Goal: Information Seeking & Learning: Learn about a topic

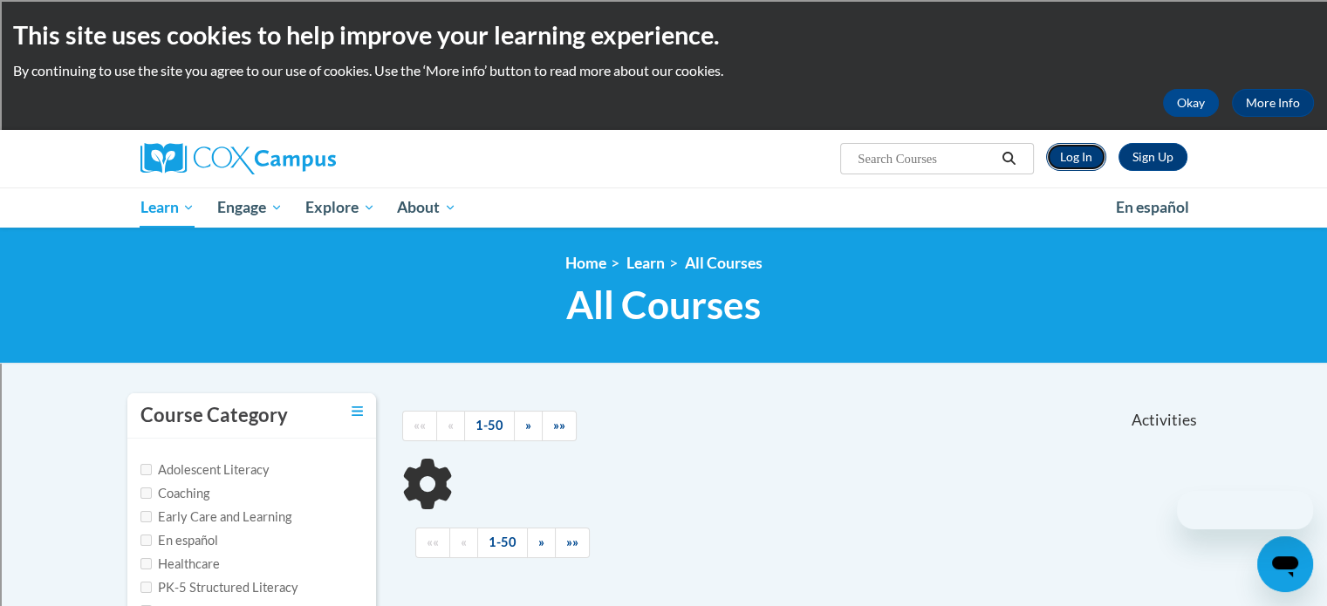
click at [1082, 160] on link "Log In" at bounding box center [1076, 157] width 60 height 28
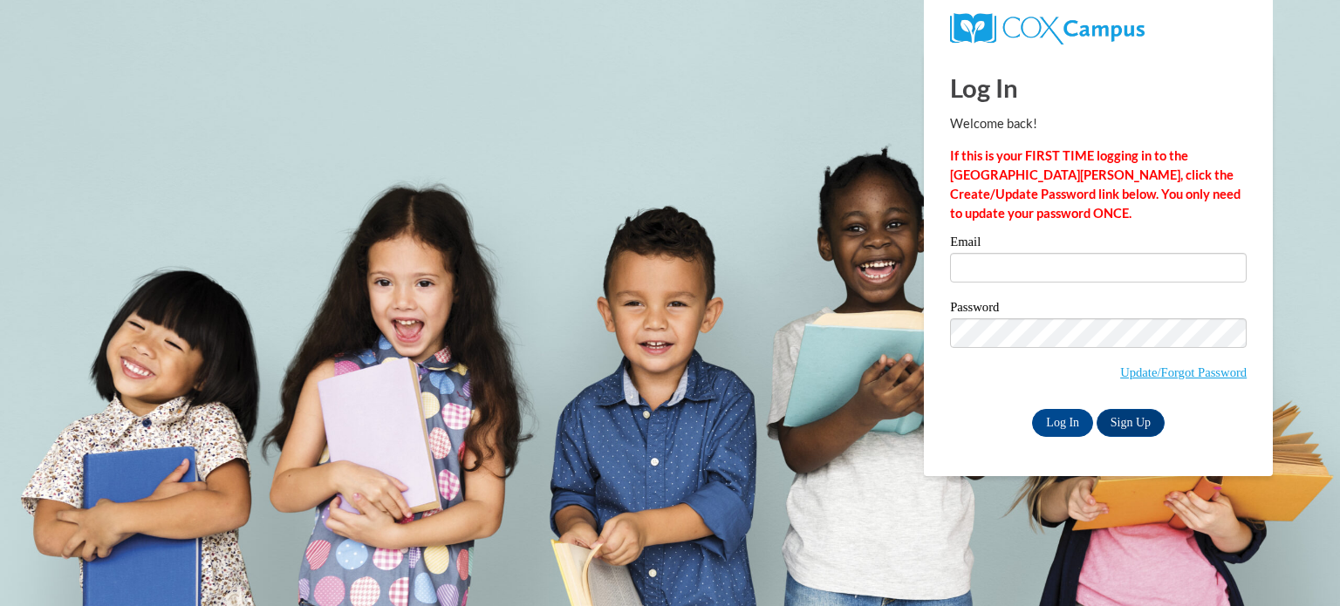
click at [1082, 160] on strong "If this is your FIRST TIME logging in to the NEW Cox Campus, click the Create/U…" at bounding box center [1095, 184] width 290 height 72
click at [1029, 261] on input "Email" at bounding box center [1098, 268] width 297 height 30
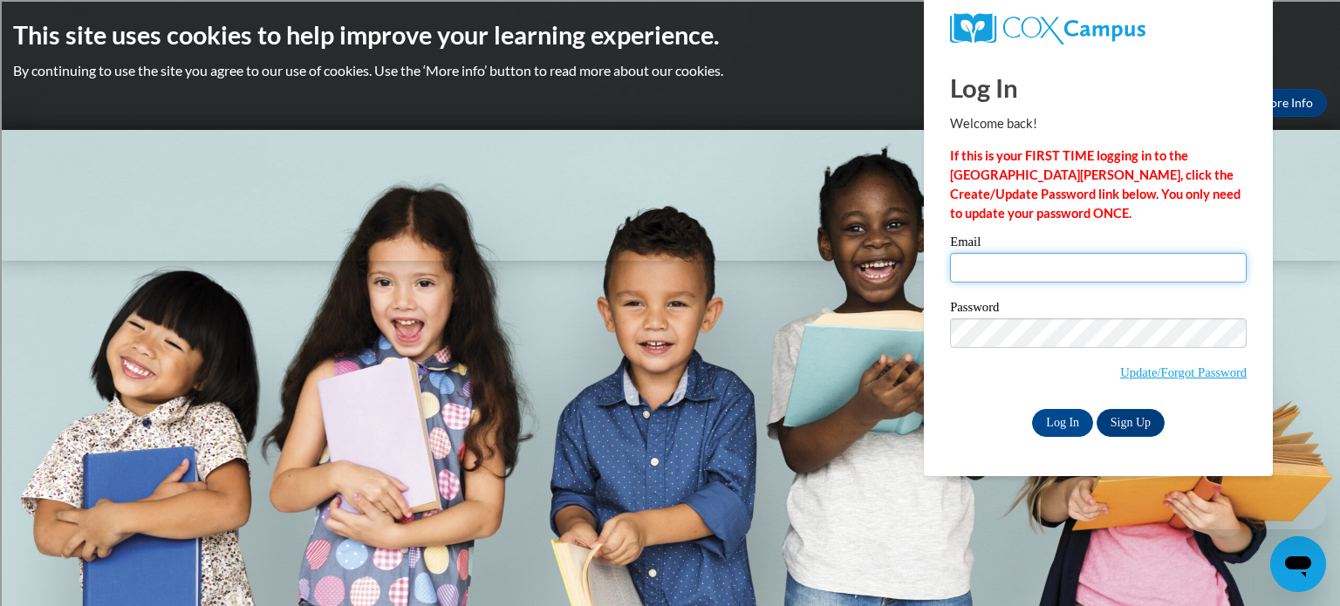
type input "kuhnkat@sdmfschools.org"
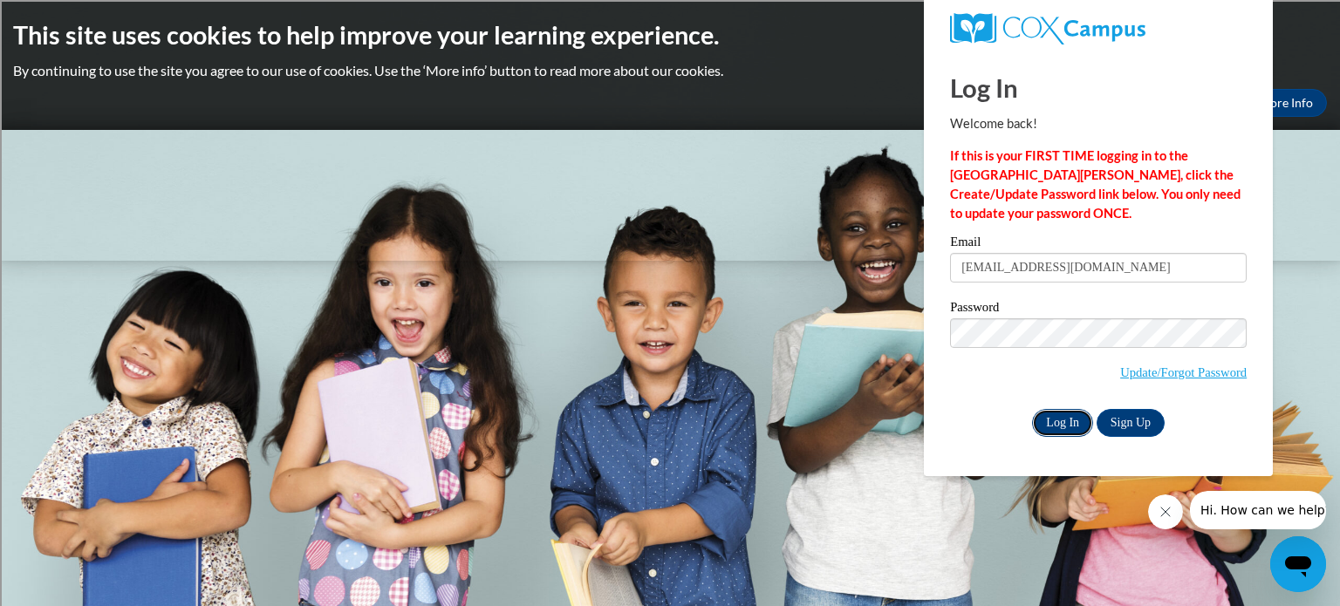
click at [1050, 421] on input "Log In" at bounding box center [1062, 423] width 61 height 28
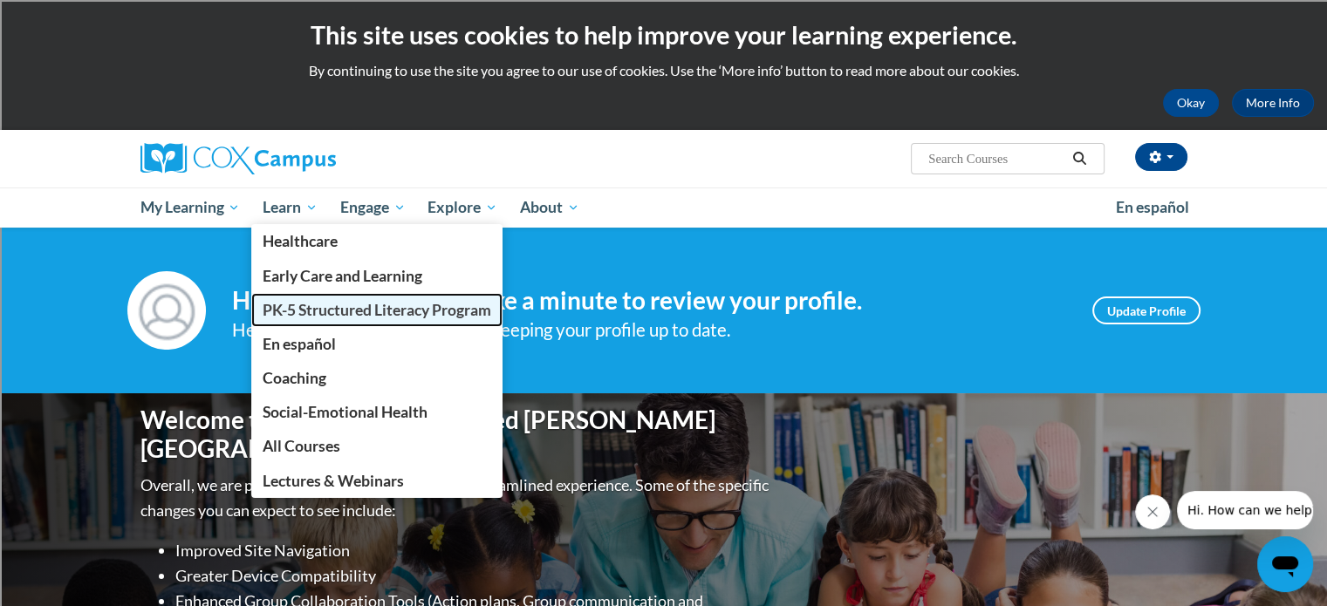
click at [304, 313] on span "PK-5 Structured Literacy Program" at bounding box center [377, 310] width 229 height 18
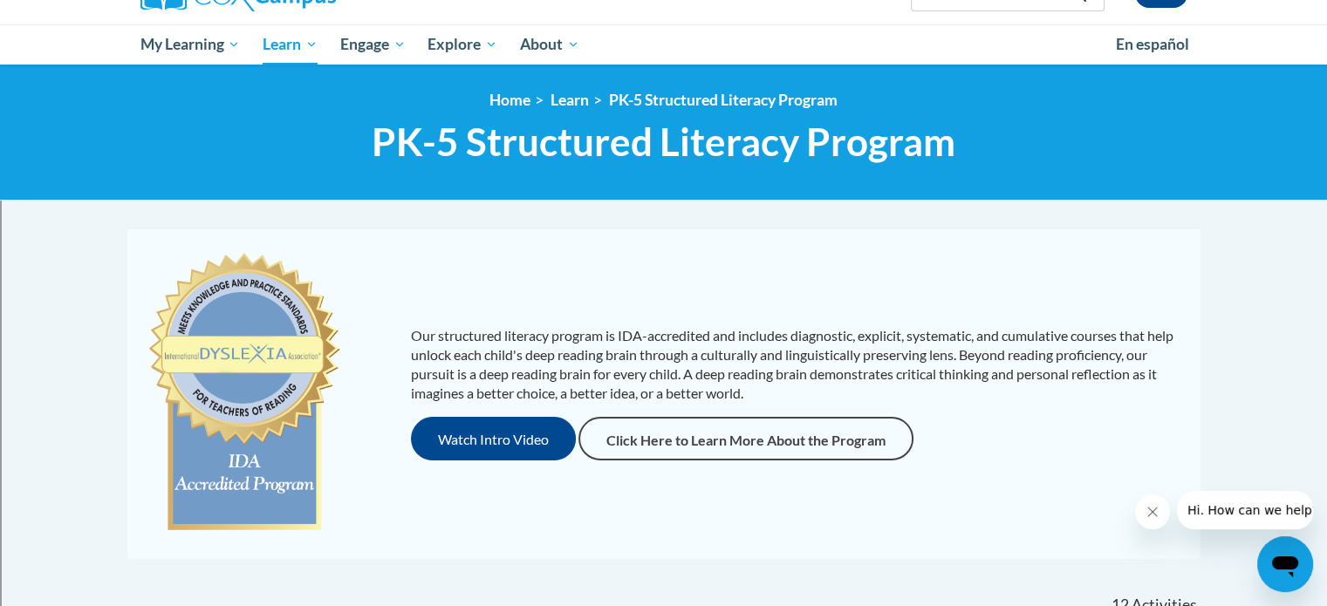
scroll to position [154, 0]
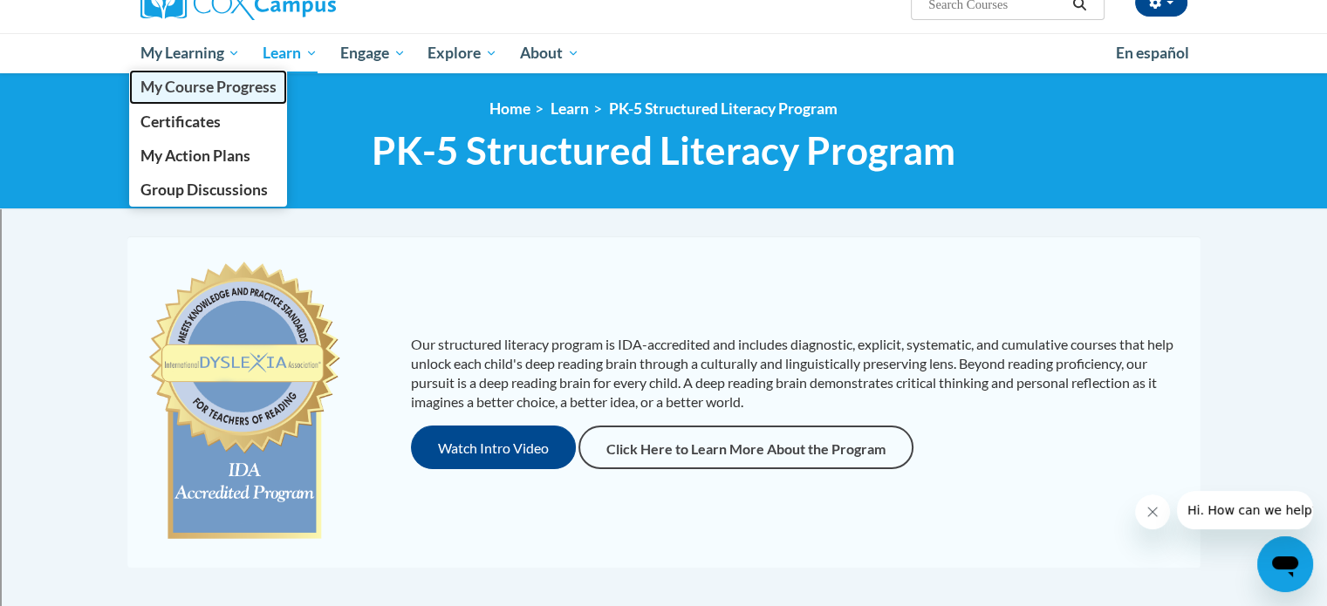
click at [180, 90] on span "My Course Progress" at bounding box center [208, 87] width 136 height 18
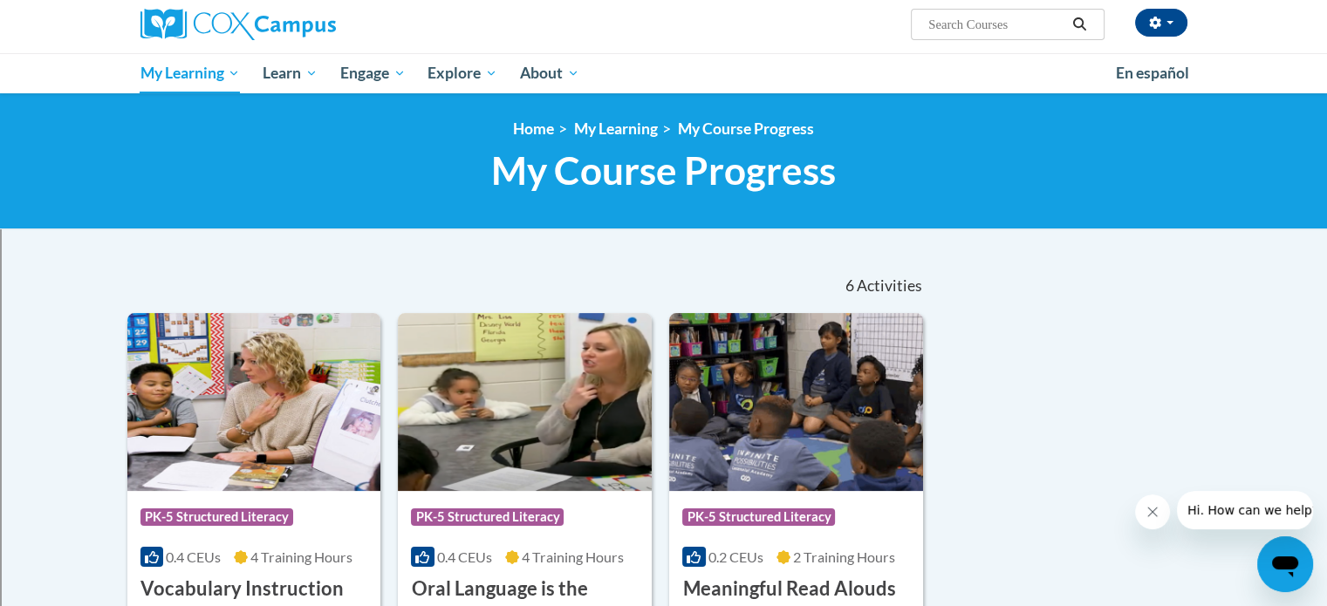
scroll to position [133, 0]
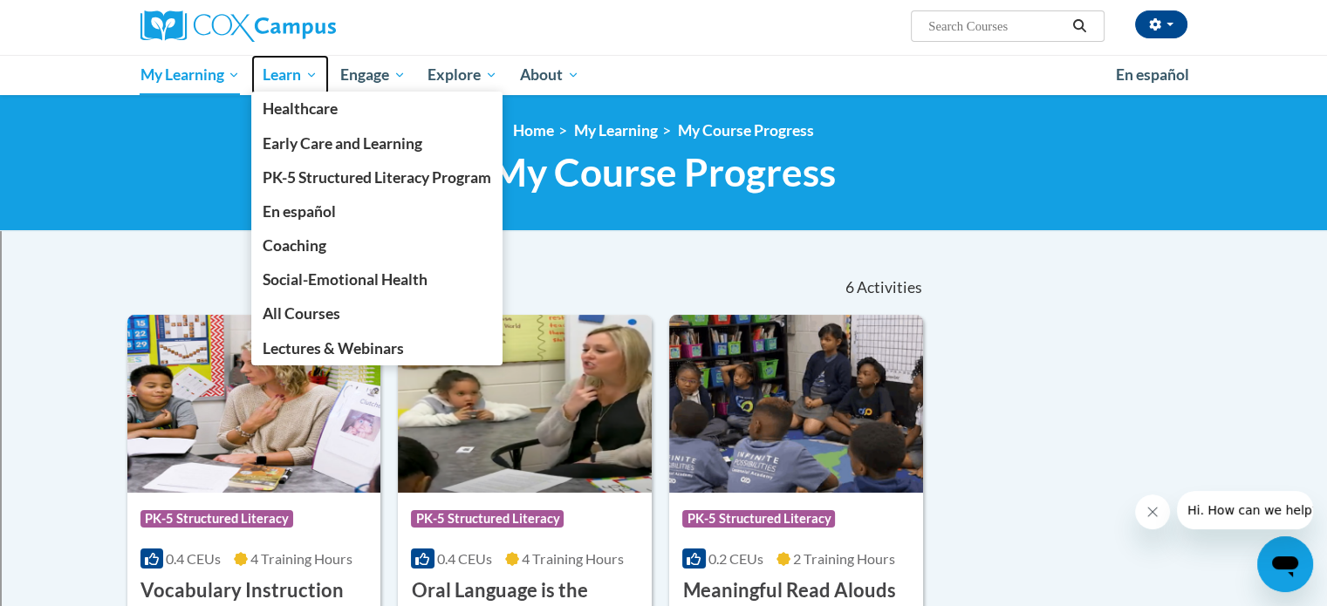
click at [300, 83] on span "Learn" at bounding box center [290, 75] width 55 height 21
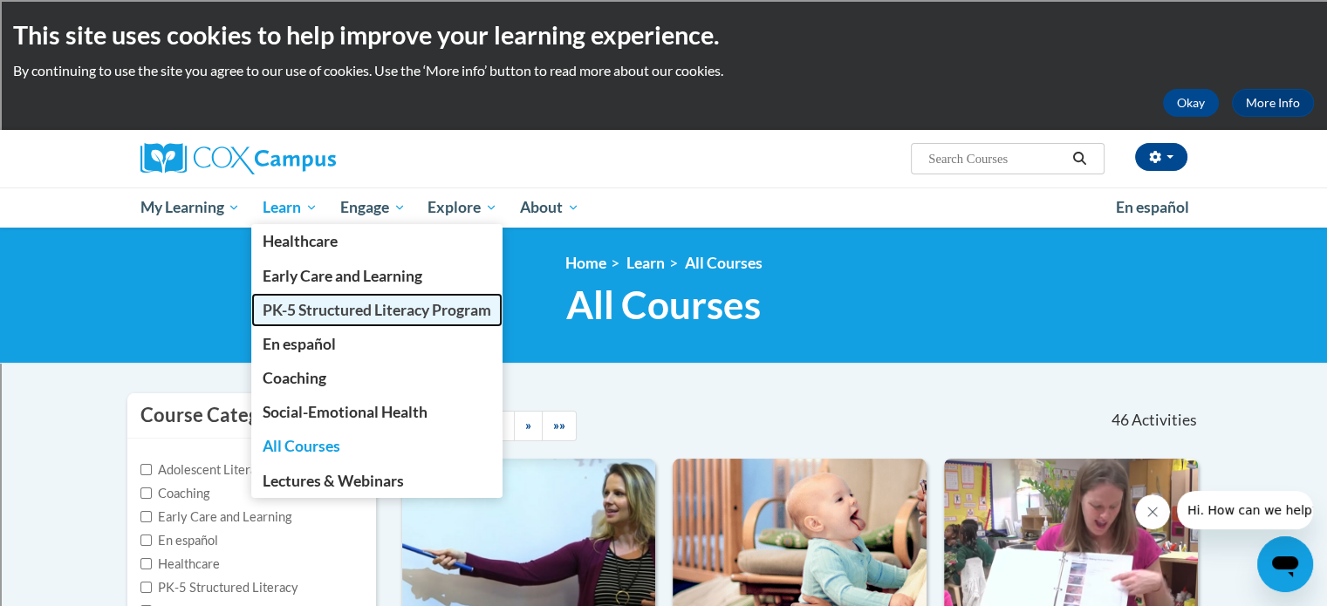
click at [318, 317] on span "PK-5 Structured Literacy Program" at bounding box center [377, 310] width 229 height 18
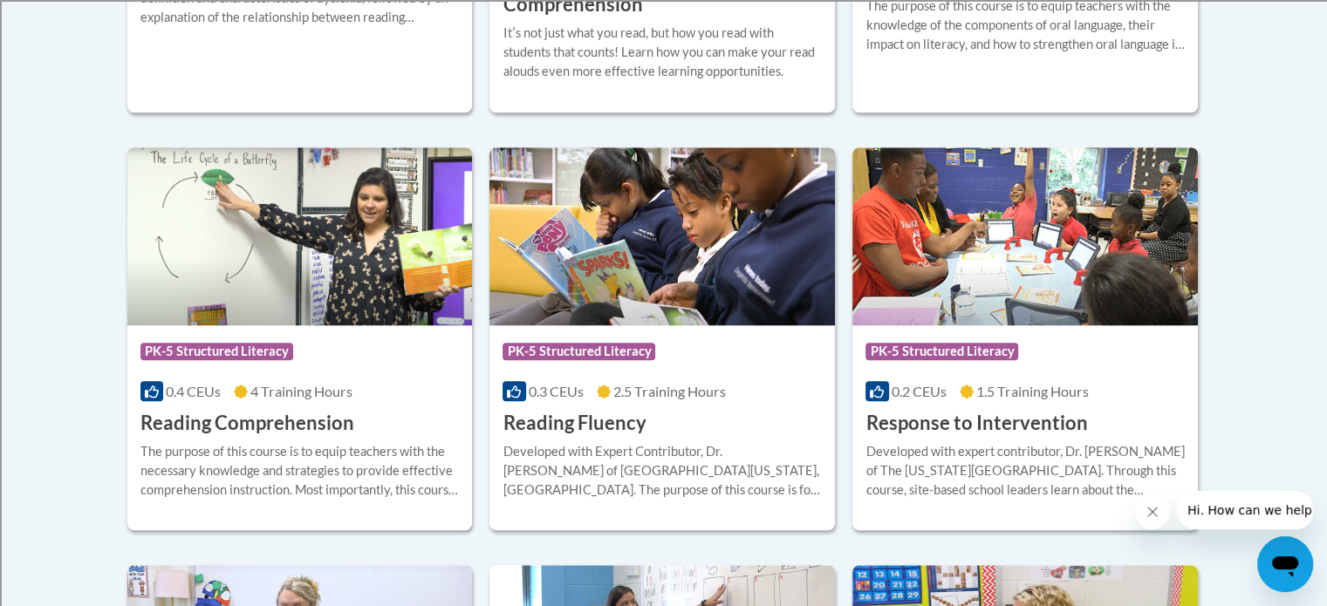
scroll to position [1549, 0]
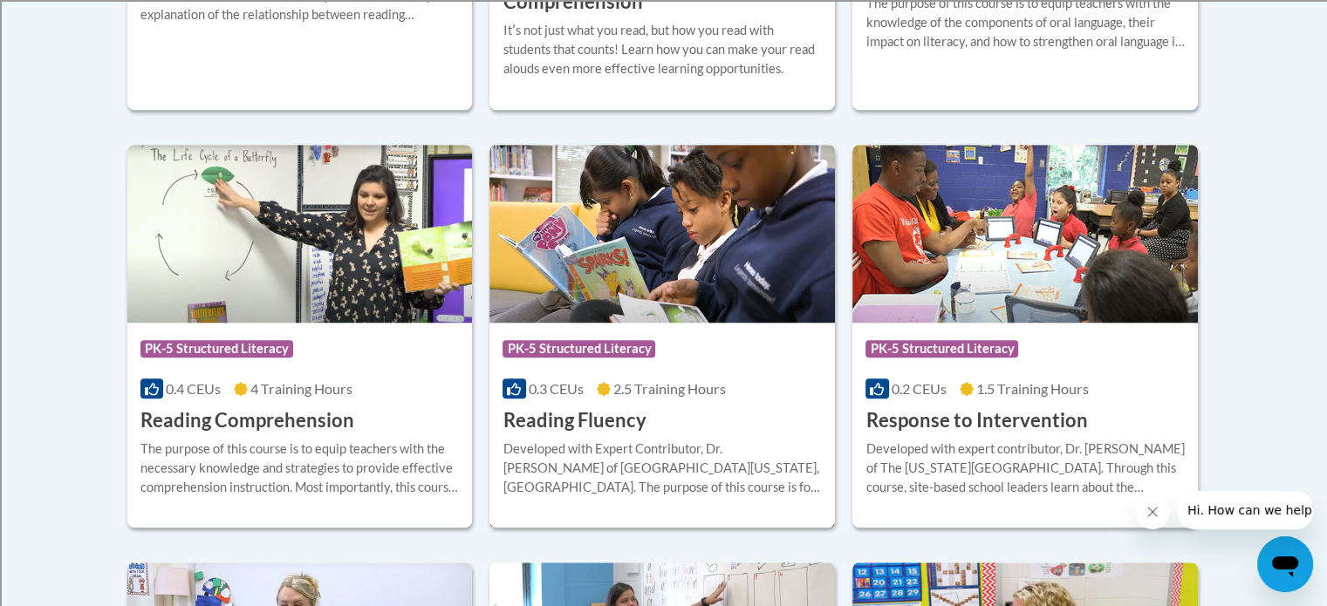
click at [593, 450] on div "Developed with Expert Contributor, [PERSON_NAME] of [GEOGRAPHIC_DATA][US_STATE]…" at bounding box center [661, 469] width 319 height 58
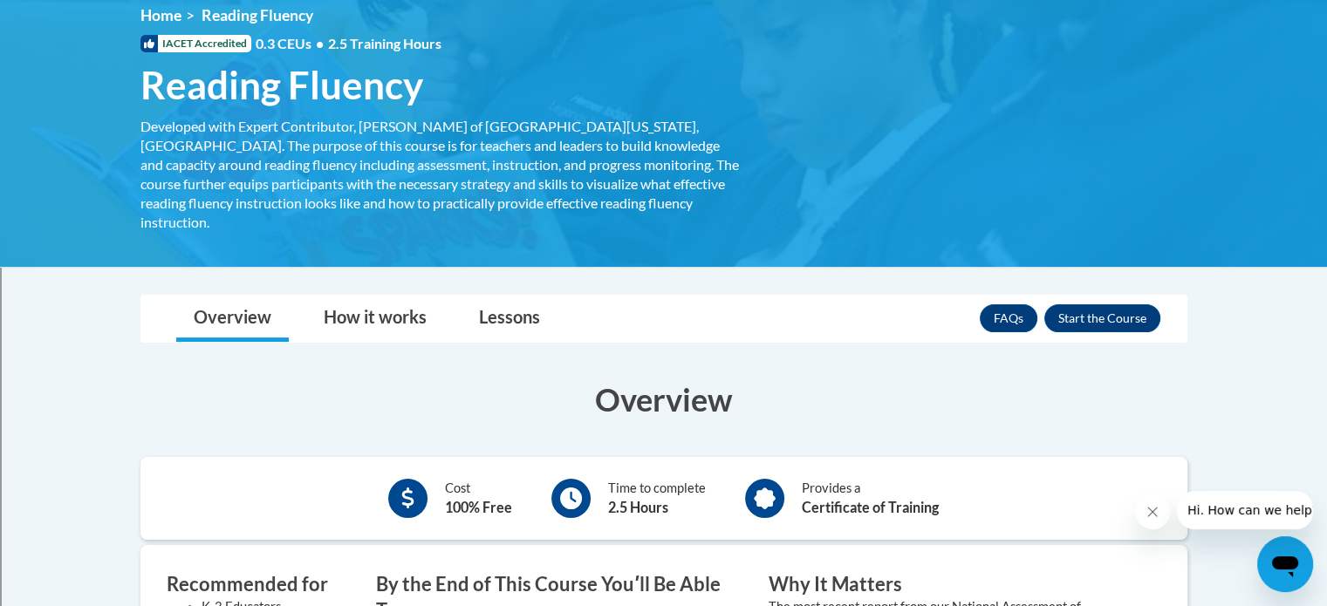
scroll to position [245, 0]
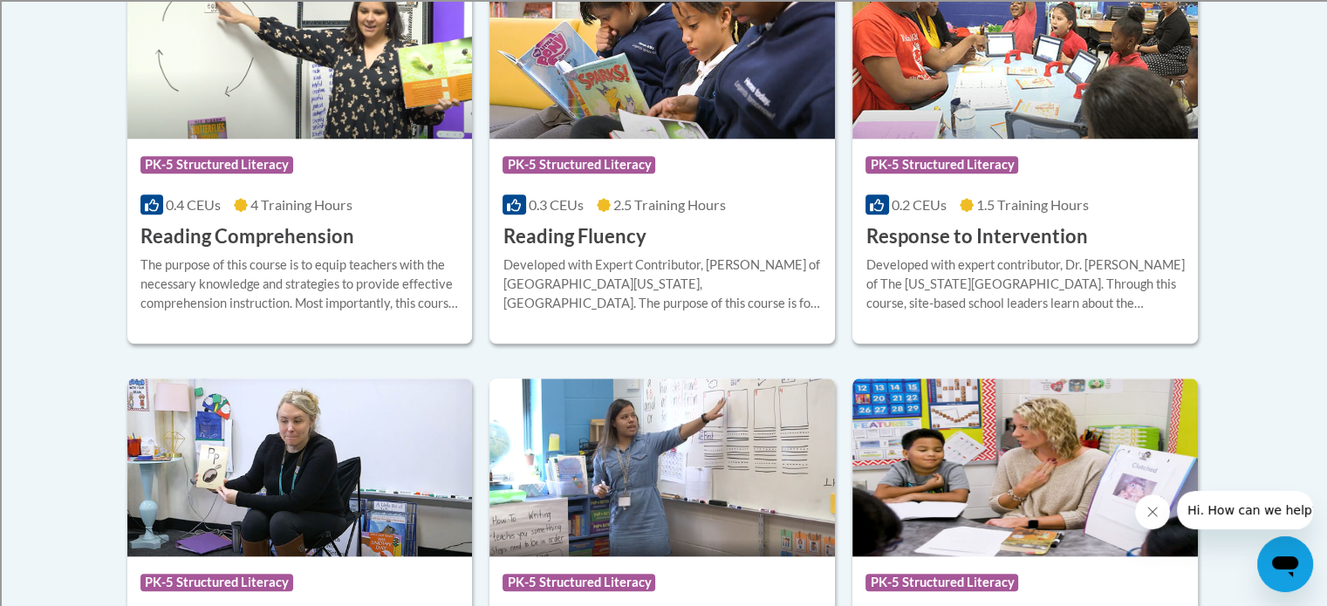
scroll to position [1735, 0]
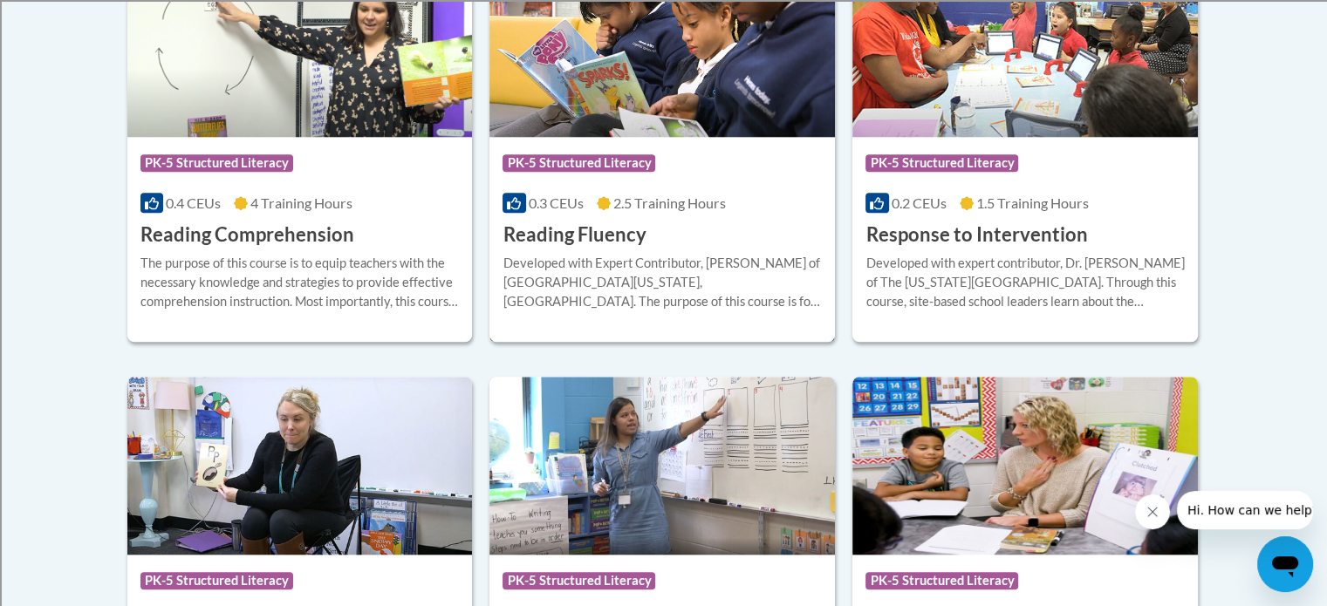
click at [589, 90] on img at bounding box center [661, 48] width 345 height 178
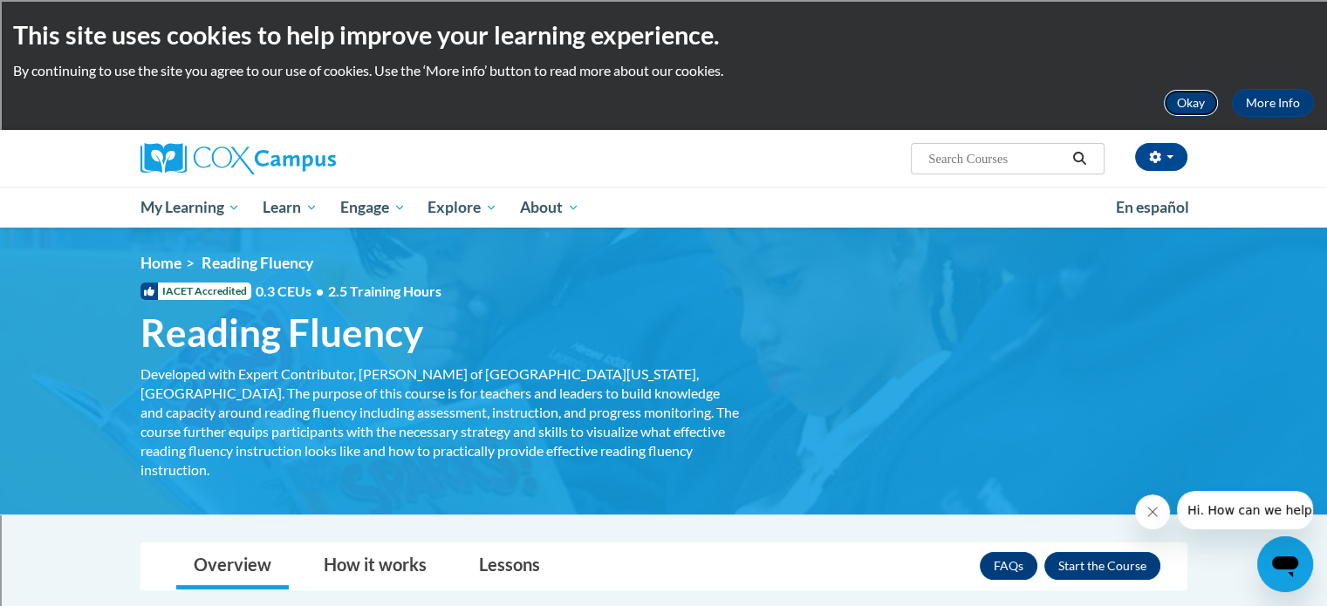
click at [1190, 105] on button "Okay" at bounding box center [1191, 103] width 56 height 28
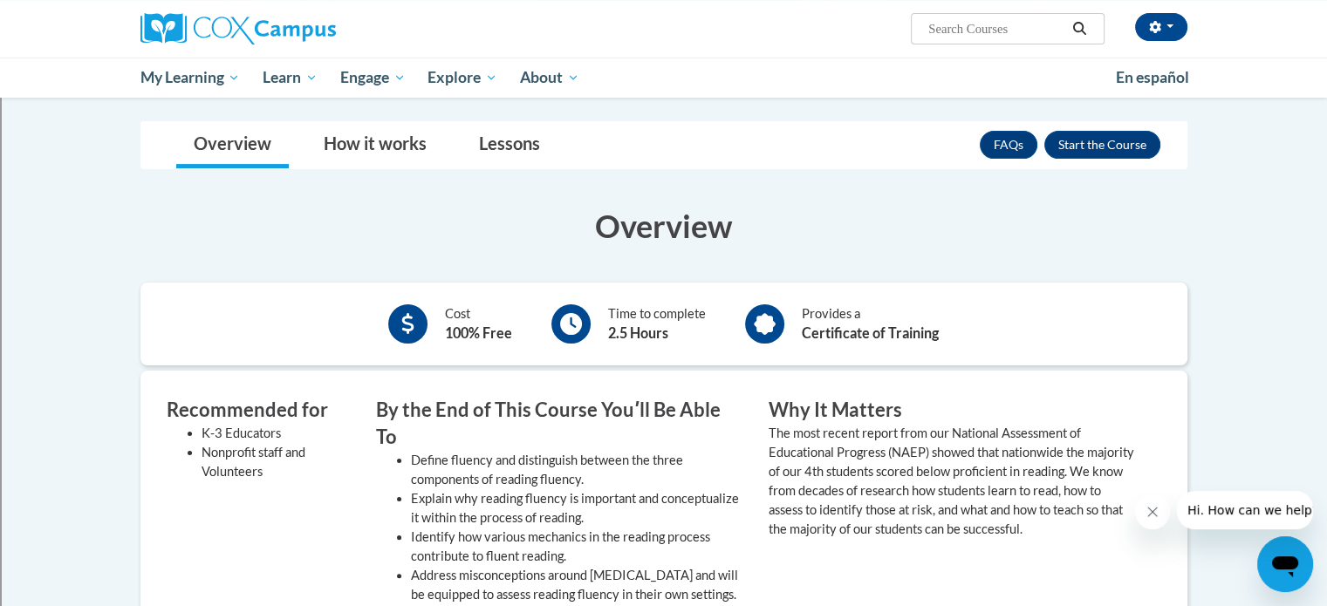
scroll to position [196, 0]
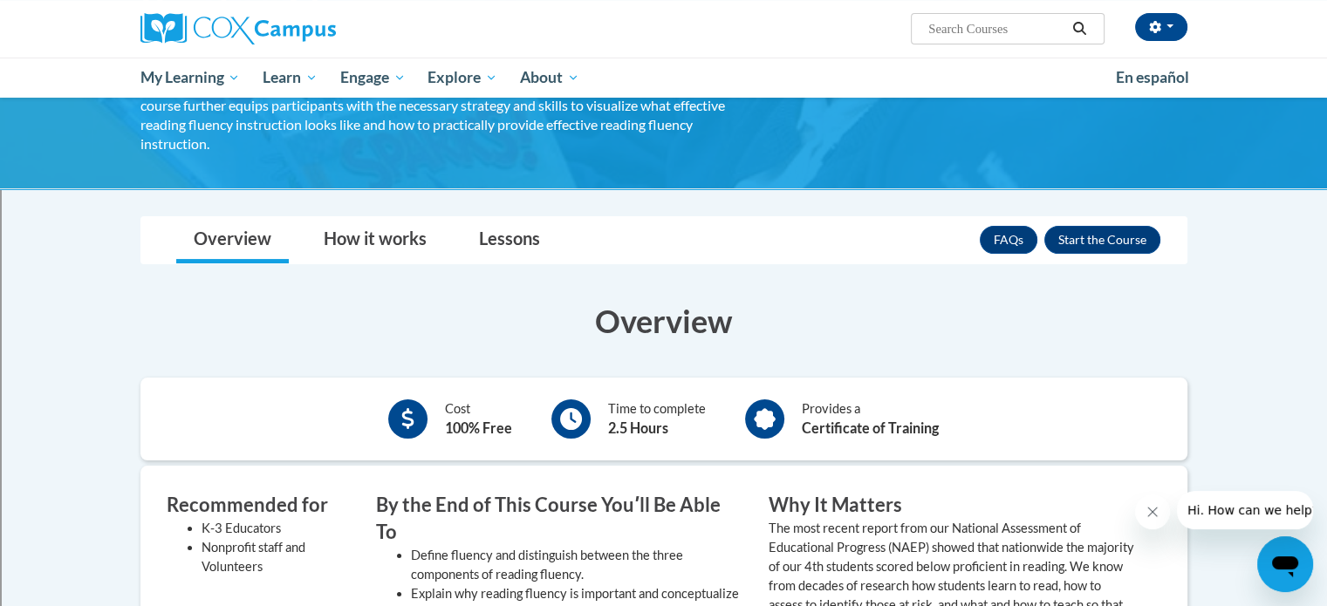
click at [509, 228] on link "Lessons" at bounding box center [509, 240] width 96 height 46
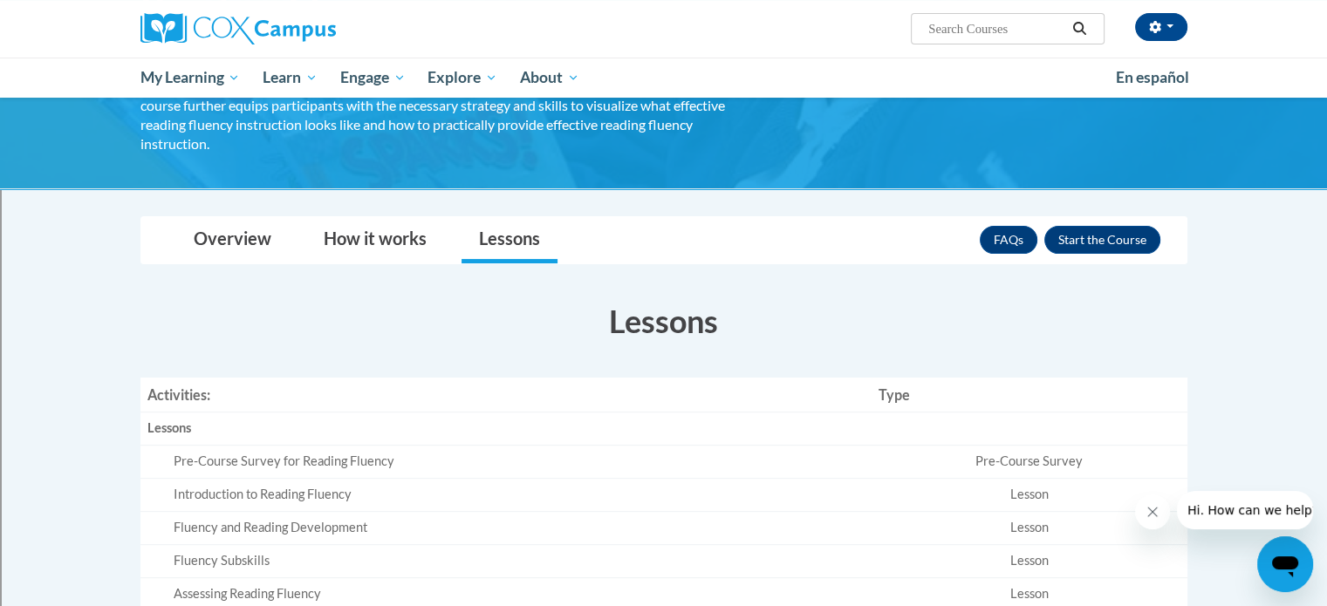
click at [413, 453] on div "Pre-Course Survey for Reading Fluency" at bounding box center [519, 462] width 691 height 18
click at [374, 219] on link "How it works" at bounding box center [375, 240] width 138 height 46
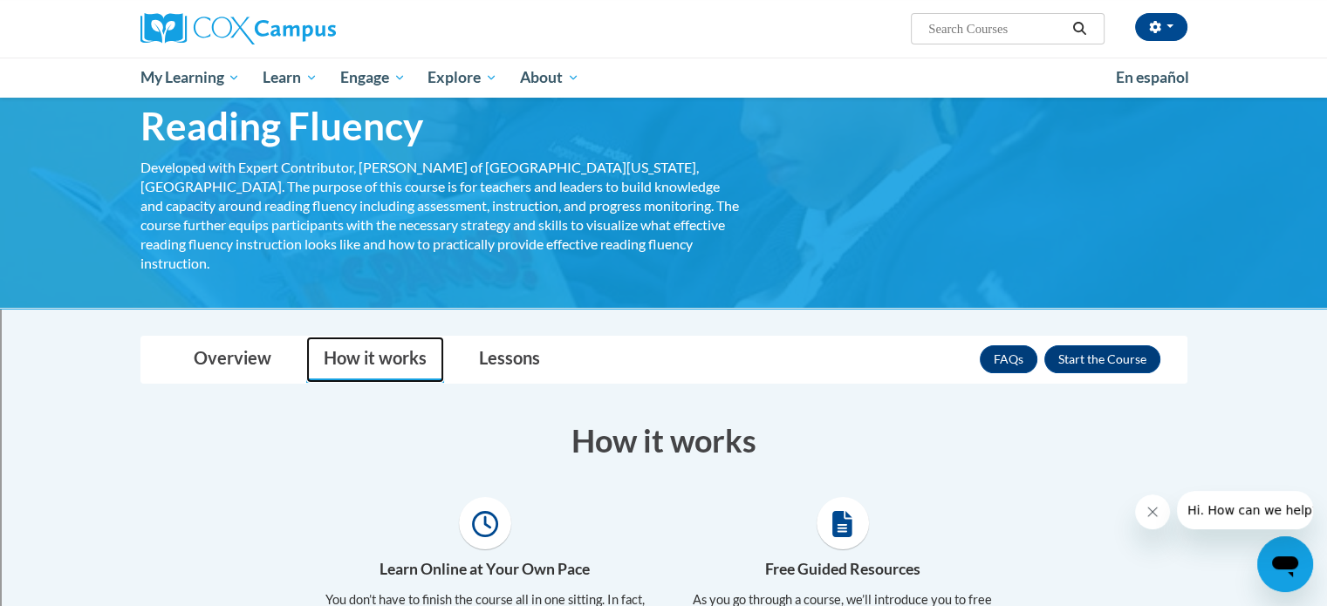
scroll to position [0, 0]
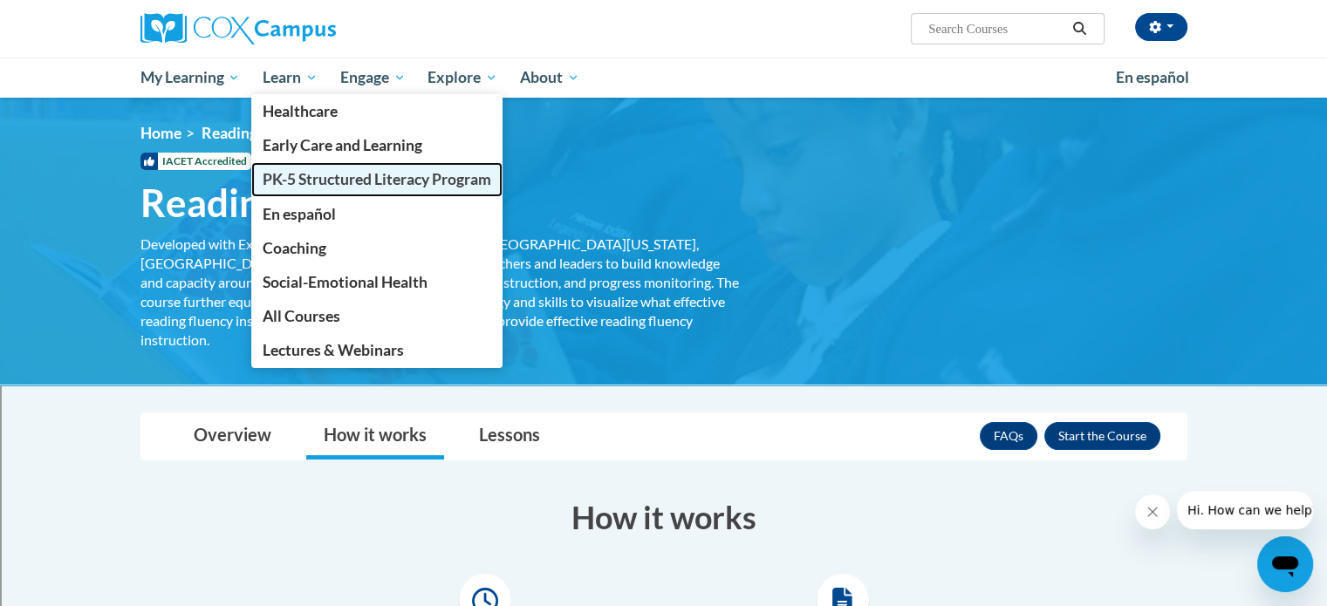
click at [270, 179] on span "PK-5 Structured Literacy Program" at bounding box center [377, 179] width 229 height 18
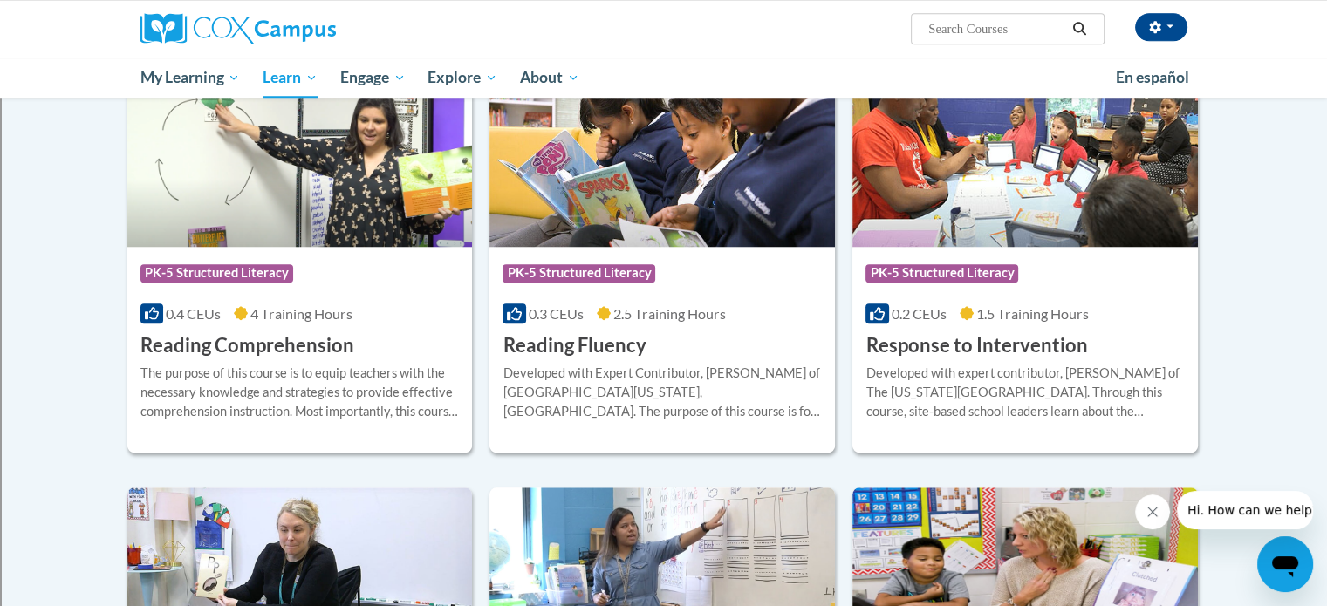
scroll to position [1502, 0]
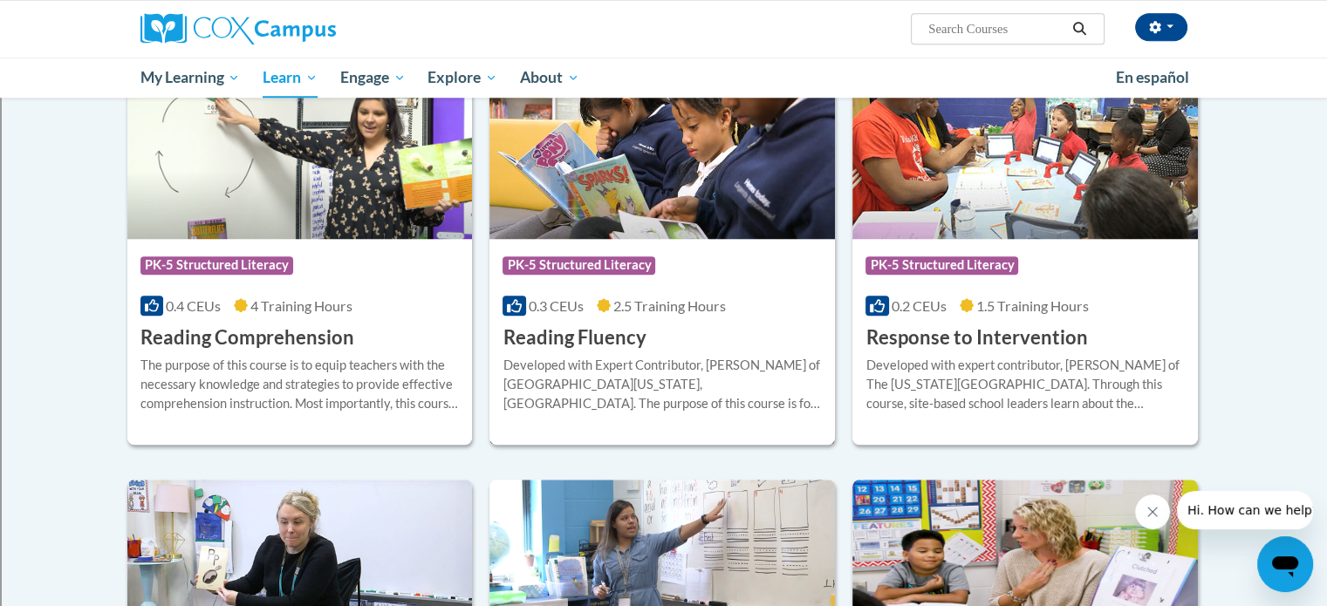
click at [553, 269] on span "PK-5 Structured Literacy" at bounding box center [578, 264] width 153 height 17
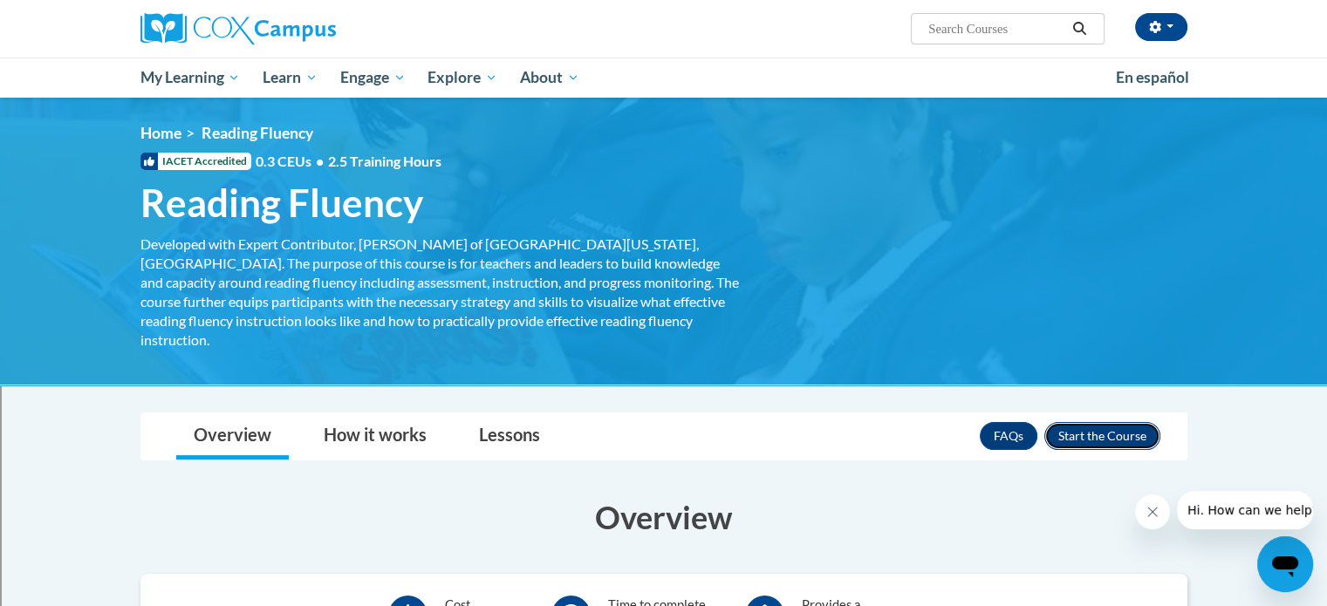
click at [1099, 422] on button "Enroll" at bounding box center [1102, 436] width 116 height 28
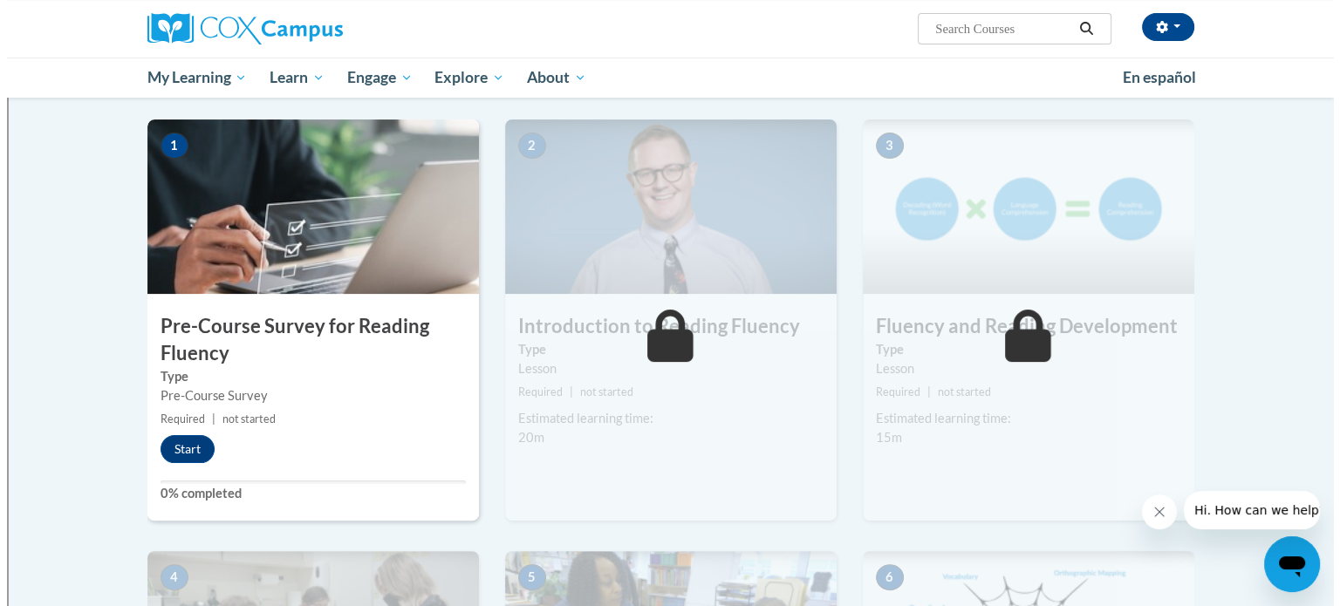
scroll to position [335, 0]
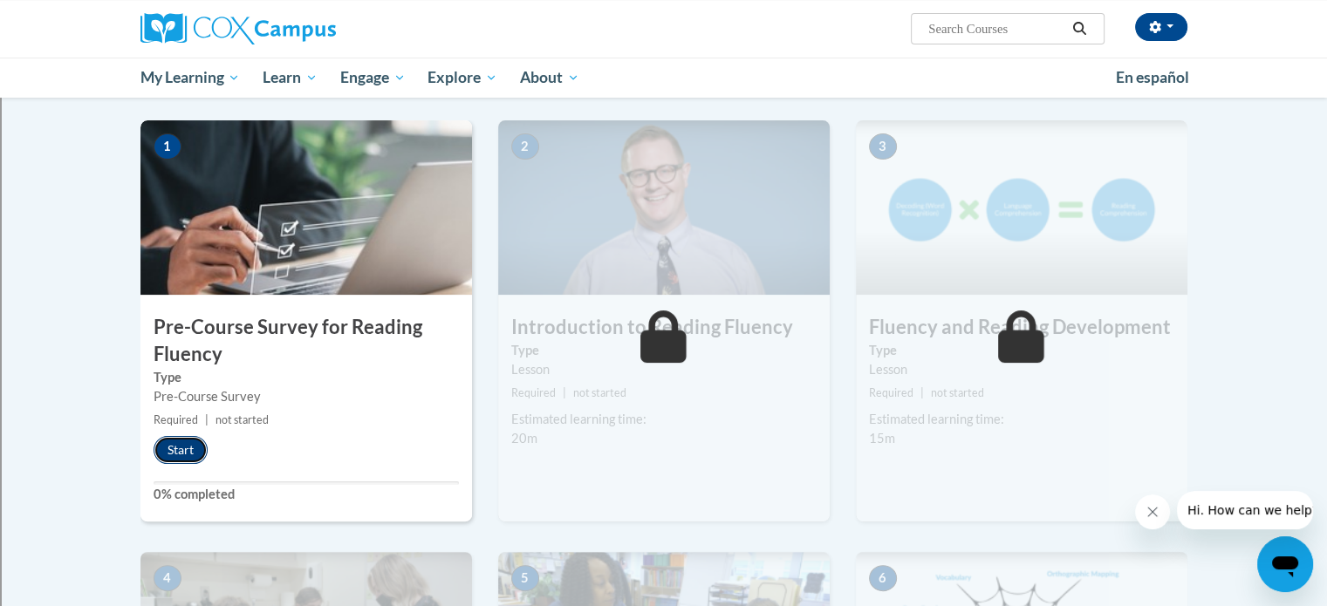
click at [171, 447] on button "Start" at bounding box center [181, 450] width 54 height 28
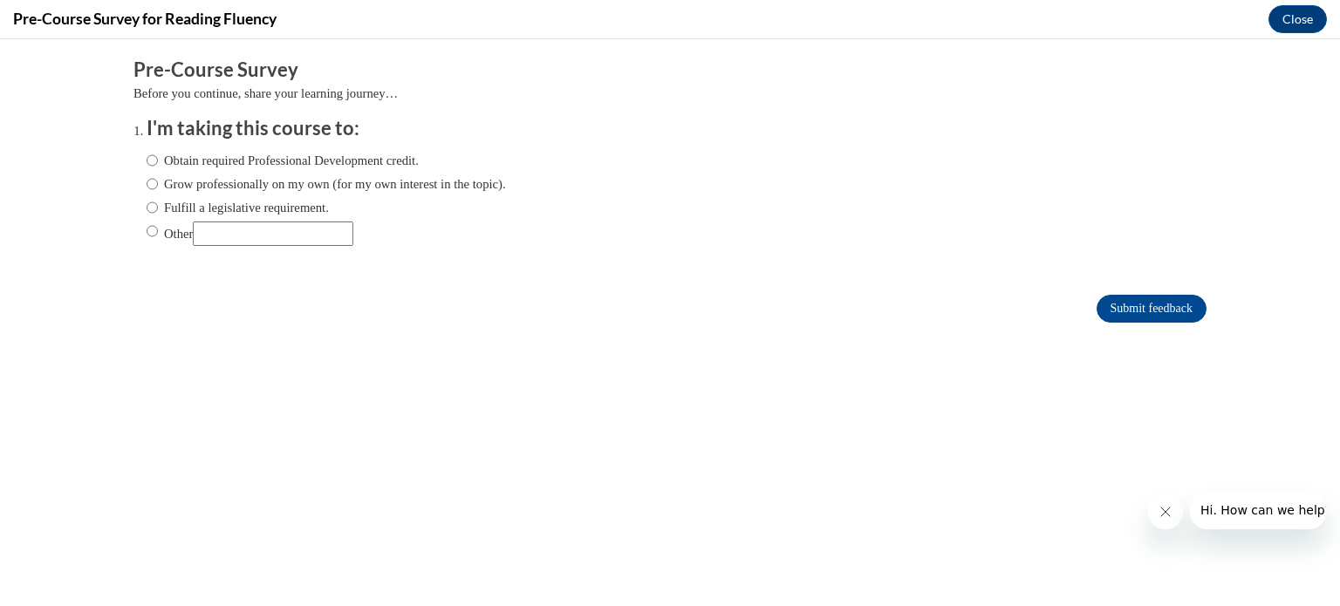
scroll to position [0, 0]
click at [147, 156] on input "Obtain required Professional Development credit." at bounding box center [152, 160] width 11 height 19
radio input "true"
click at [1105, 311] on input "Submit feedback" at bounding box center [1151, 309] width 110 height 28
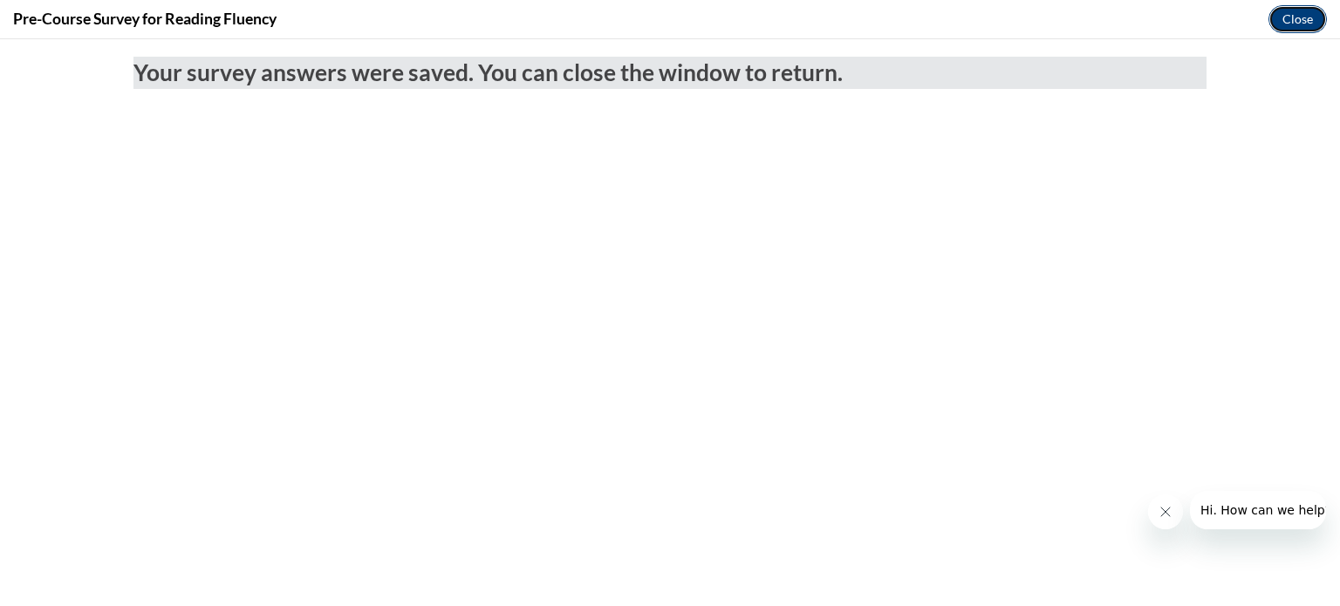
click at [1299, 20] on button "Close" at bounding box center [1297, 19] width 58 height 28
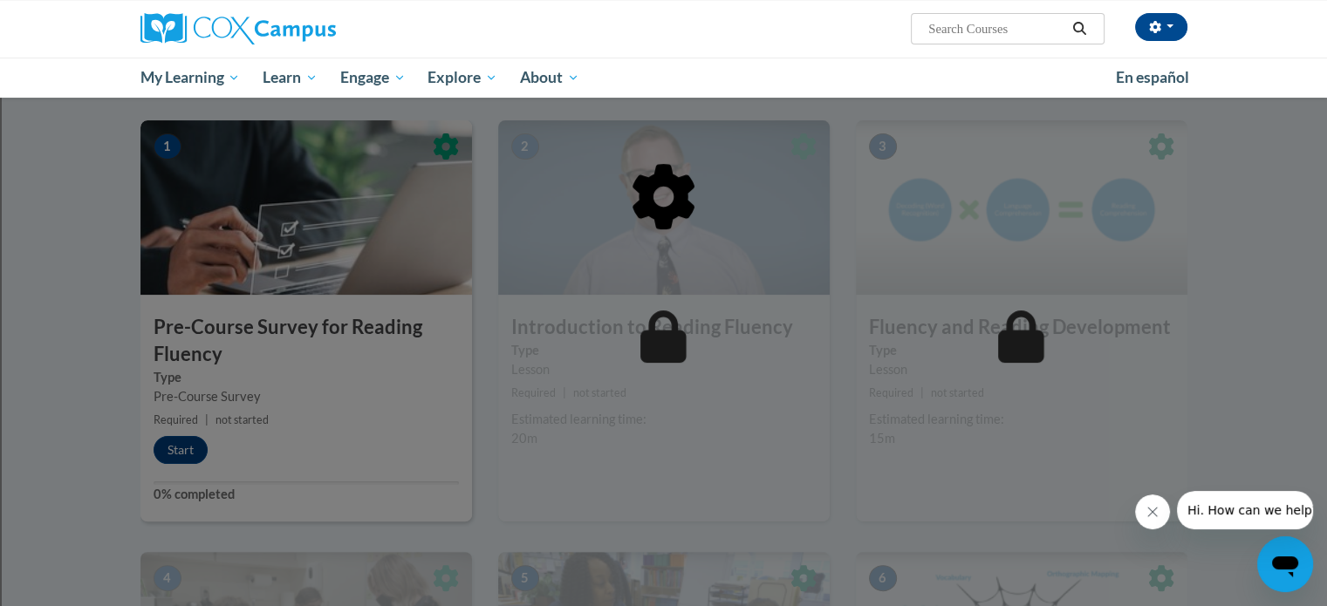
click at [587, 332] on div at bounding box center [663, 285] width 1047 height 331
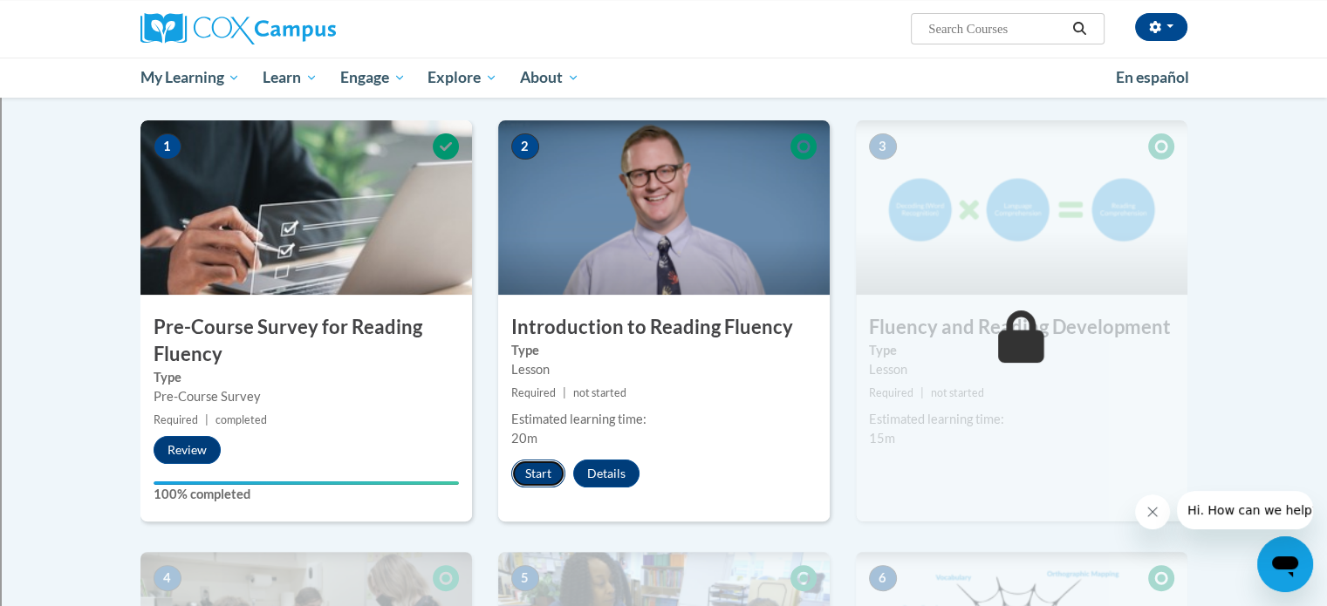
click at [519, 469] on button "Start" at bounding box center [538, 474] width 54 height 28
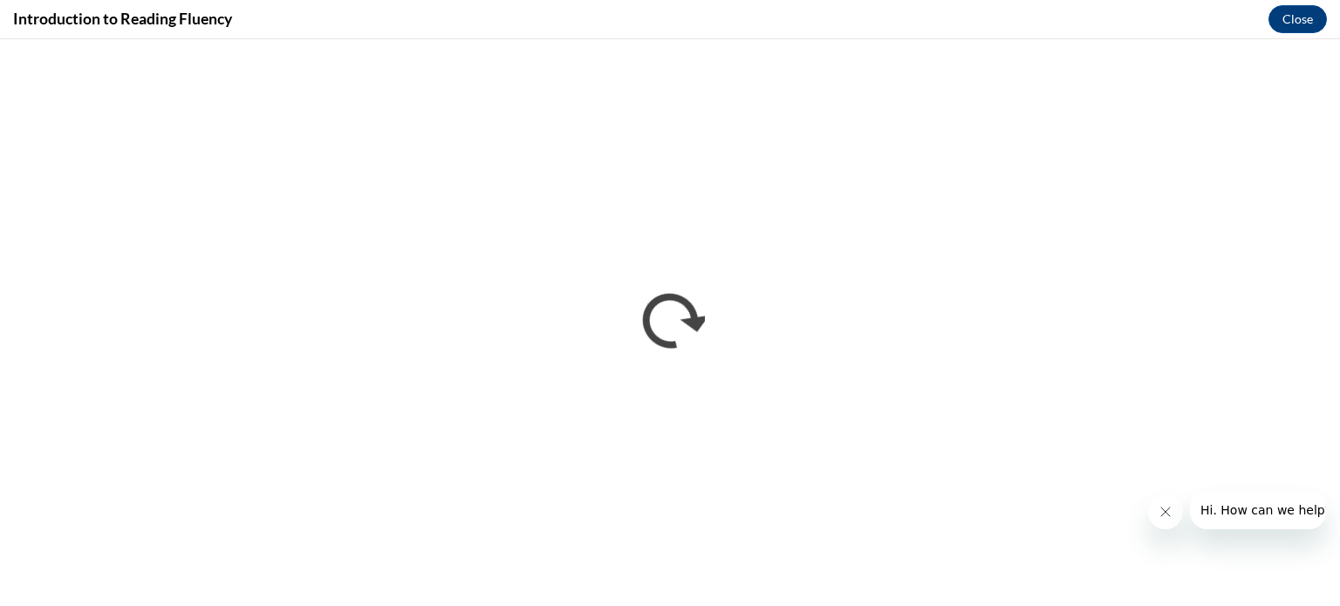
click at [795, 27] on div "Introduction to Reading Fluency Close" at bounding box center [670, 19] width 1340 height 39
